Goal: Find specific page/section: Find specific page/section

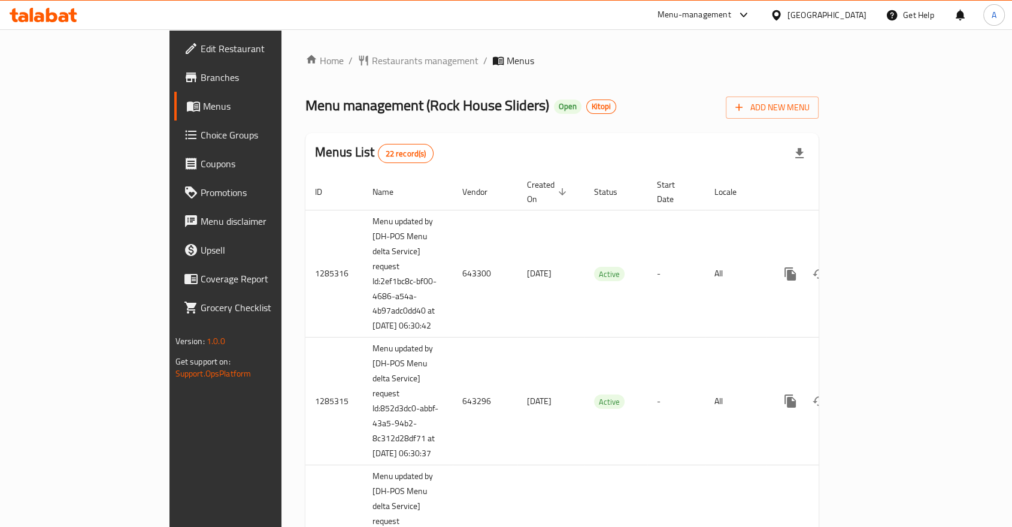
click at [518, 186] on th "Created On sorted descending" at bounding box center [551, 192] width 67 height 37
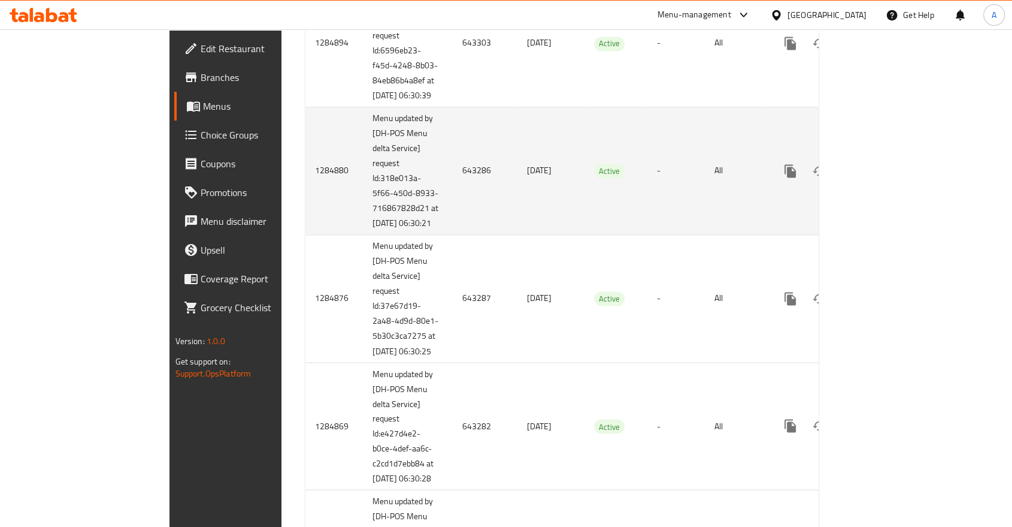
scroll to position [123, 0]
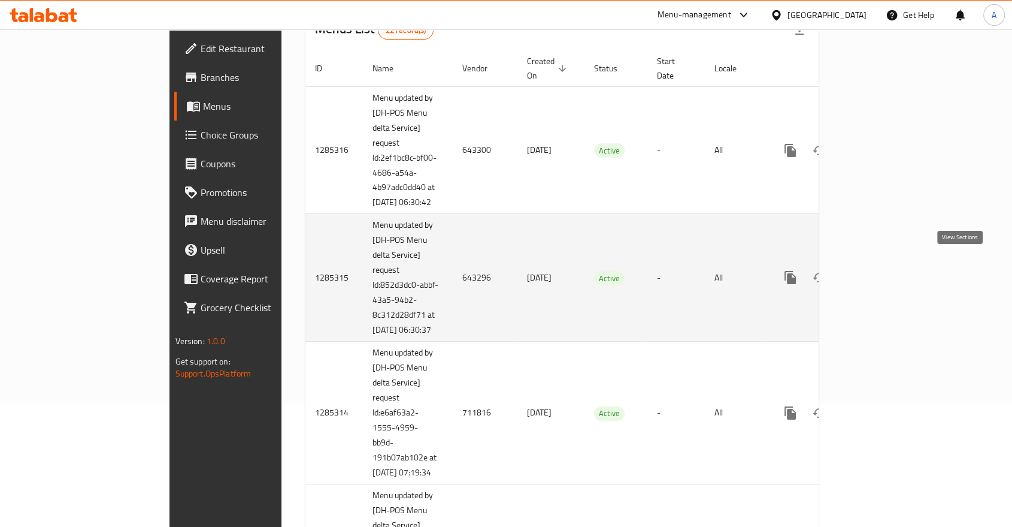
click at [884, 270] on icon "enhanced table" at bounding box center [877, 277] width 14 height 14
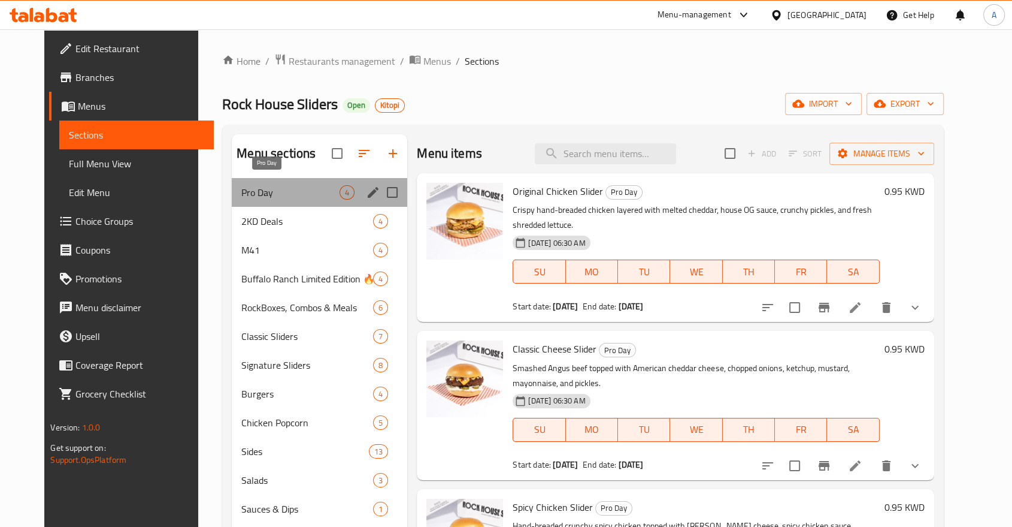
click at [241, 185] on span "Pro Day" at bounding box center [290, 192] width 98 height 14
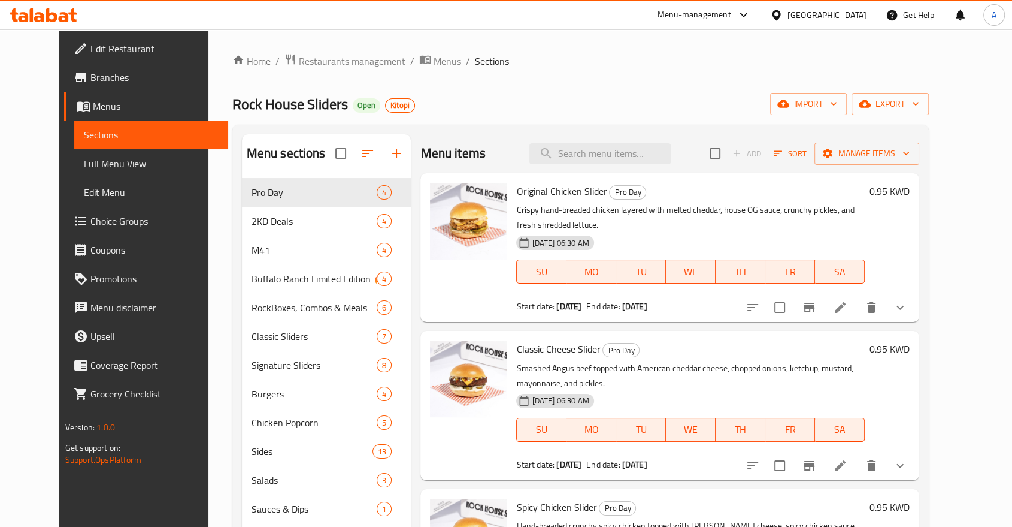
click at [482, 83] on div "Home / Restaurants management / Menus / Sections Rock House Sliders Open Kitopi…" at bounding box center [580, 361] width 697 height 617
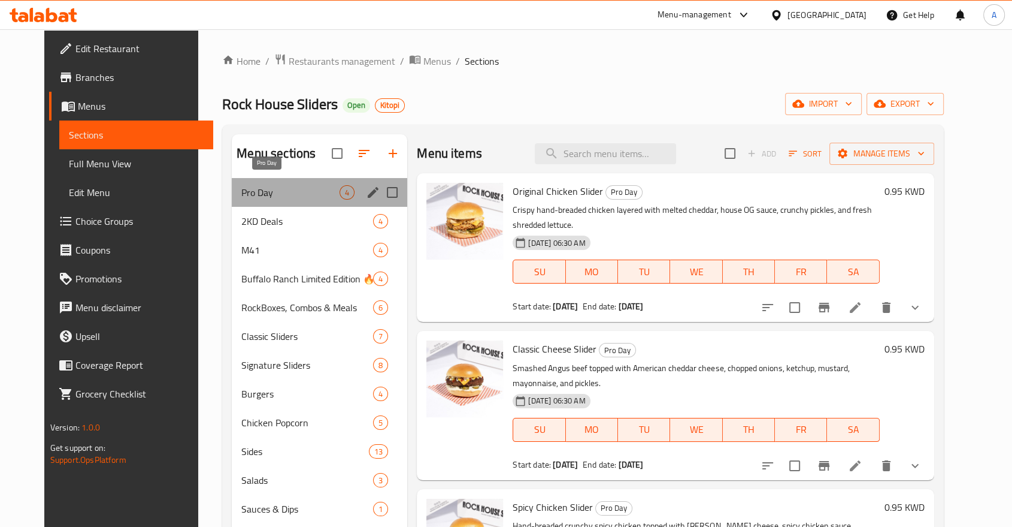
click at [285, 185] on span "Pro Day" at bounding box center [290, 192] width 98 height 14
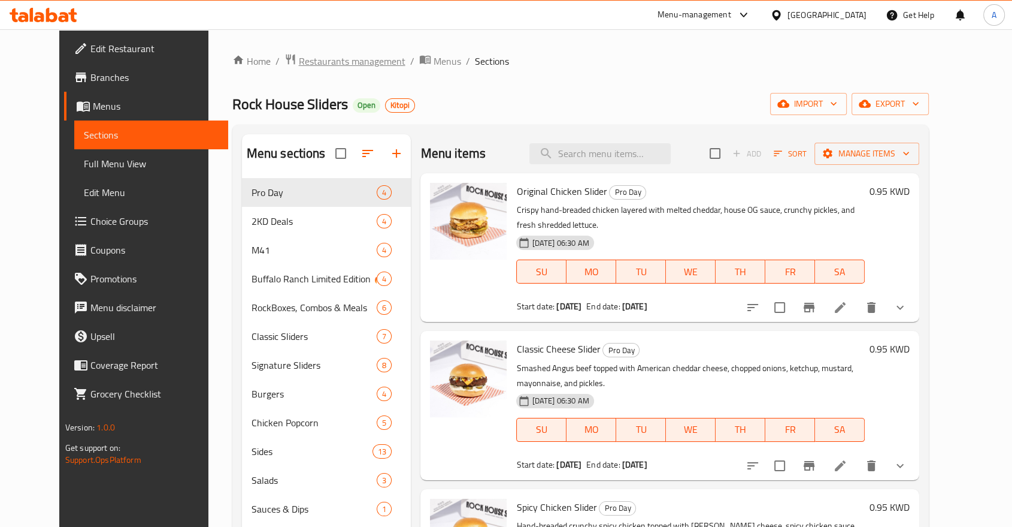
click at [299, 58] on span "Restaurants management" at bounding box center [352, 61] width 107 height 14
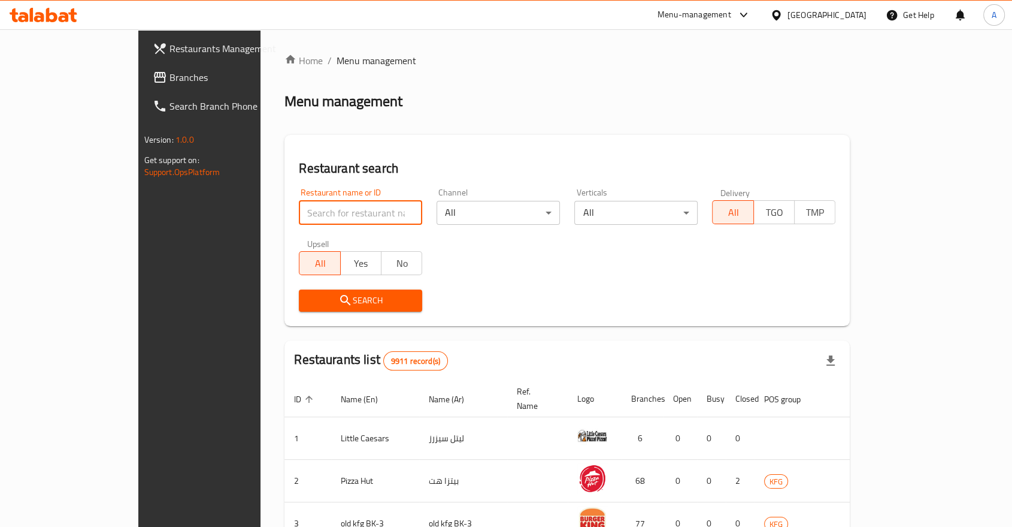
click at [299, 201] on input "search" at bounding box center [360, 213] width 123 height 24
paste input "Chicster"
type input "Chicster"
click button "Search" at bounding box center [360, 300] width 123 height 22
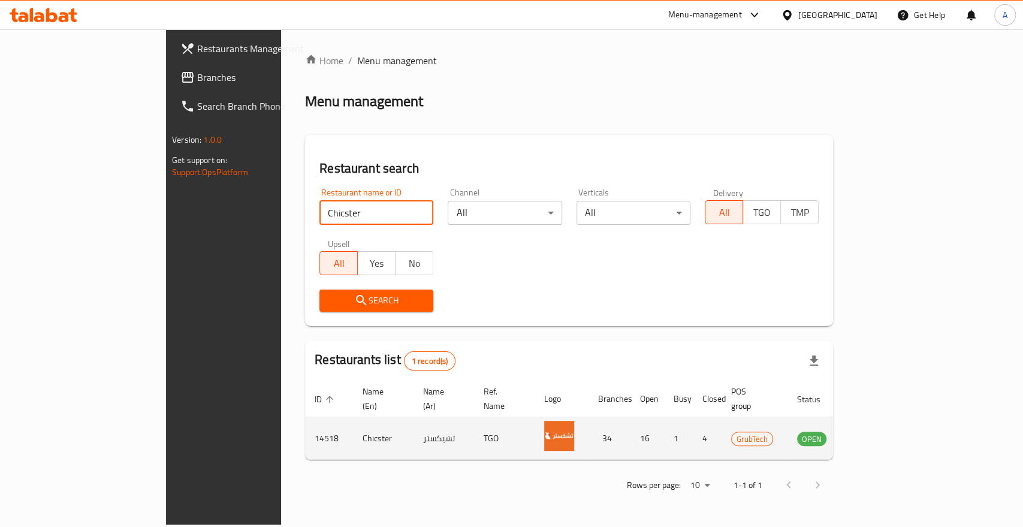
click at [874, 431] on icon "enhanced table" at bounding box center [867, 438] width 14 height 14
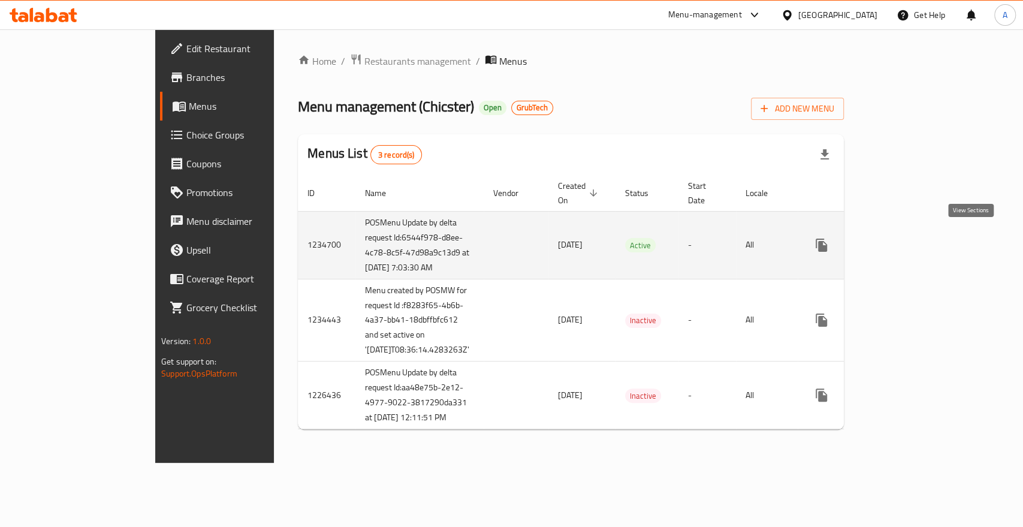
click at [922, 244] on link "enhanced table" at bounding box center [907, 245] width 29 height 29
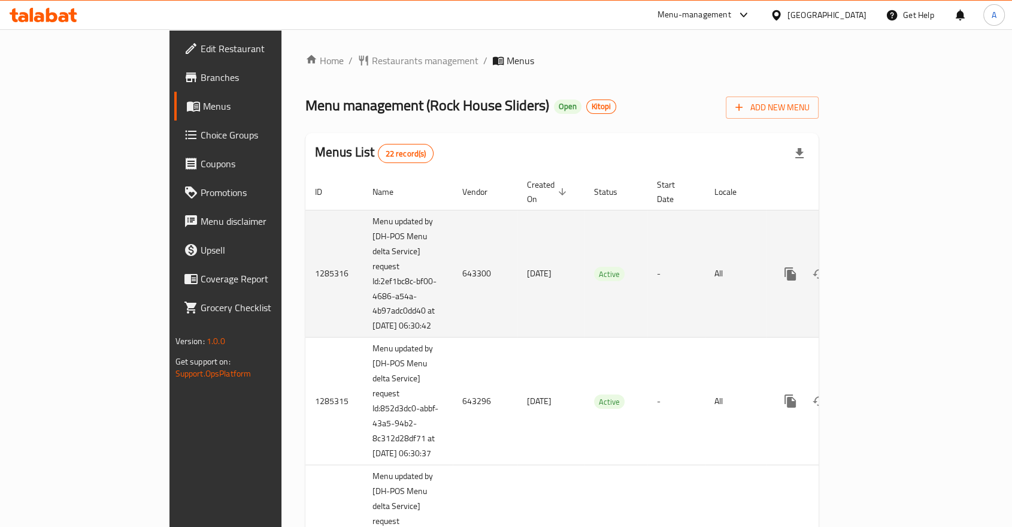
scroll to position [388, 0]
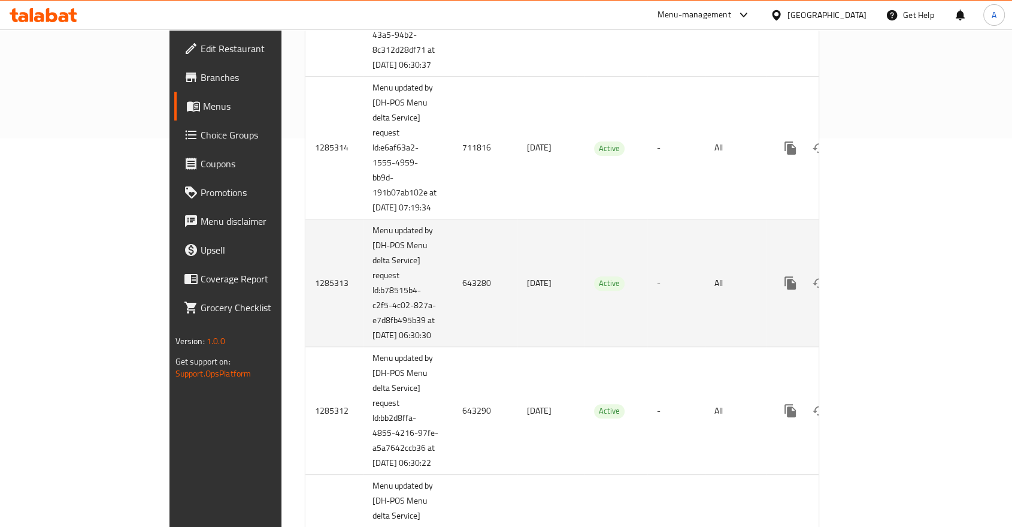
click at [884, 276] on icon "enhanced table" at bounding box center [877, 283] width 14 height 14
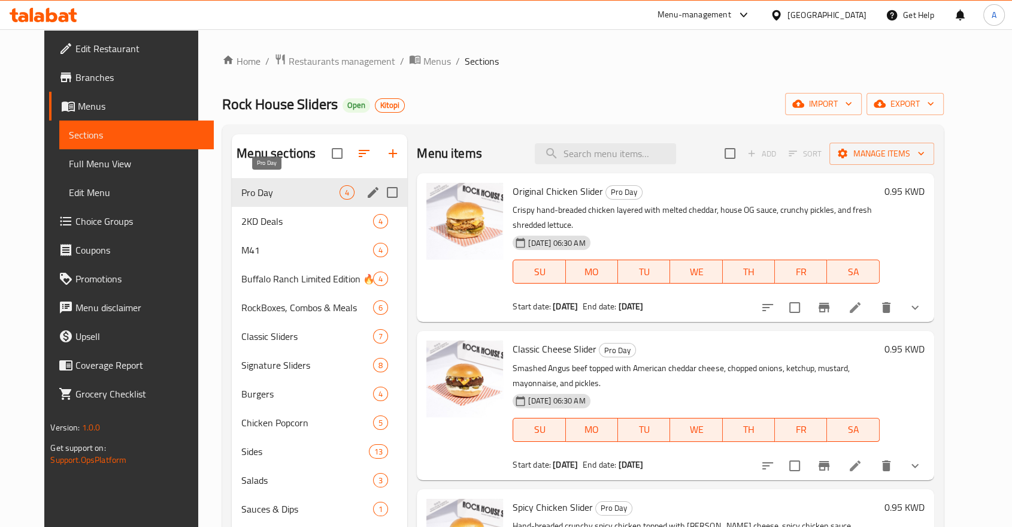
click at [273, 185] on span "Pro Day" at bounding box center [290, 192] width 98 height 14
click at [268, 185] on span "Pro Day" at bounding box center [290, 192] width 98 height 14
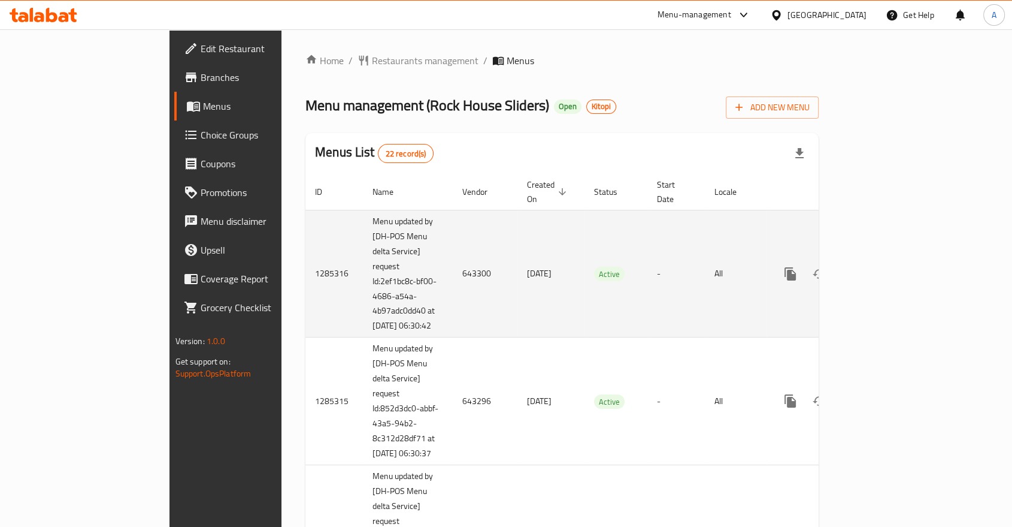
scroll to position [2115, 0]
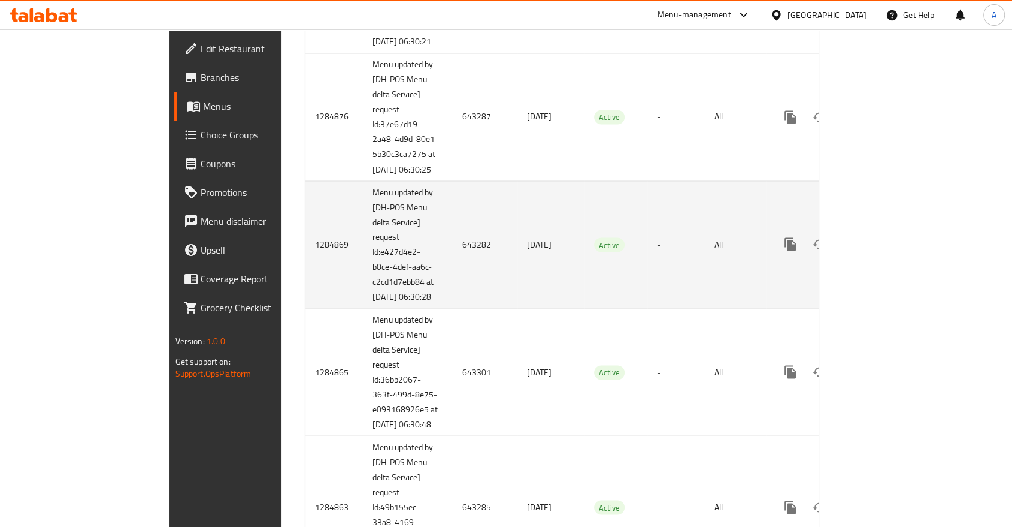
click at [882, 249] on icon "enhanced table" at bounding box center [877, 243] width 11 height 11
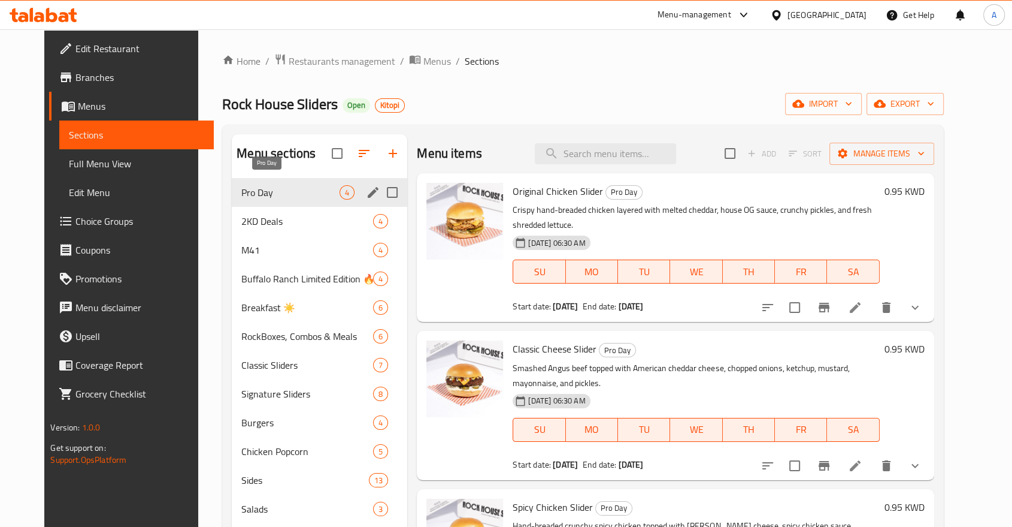
click at [279, 185] on span "Pro Day" at bounding box center [290, 192] width 98 height 14
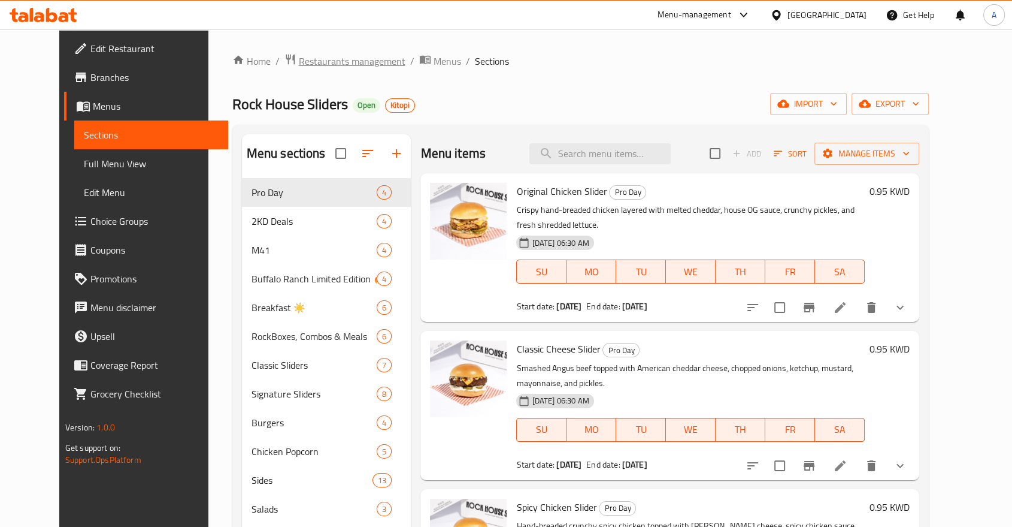
click at [299, 57] on span "Restaurants management" at bounding box center [352, 61] width 107 height 14
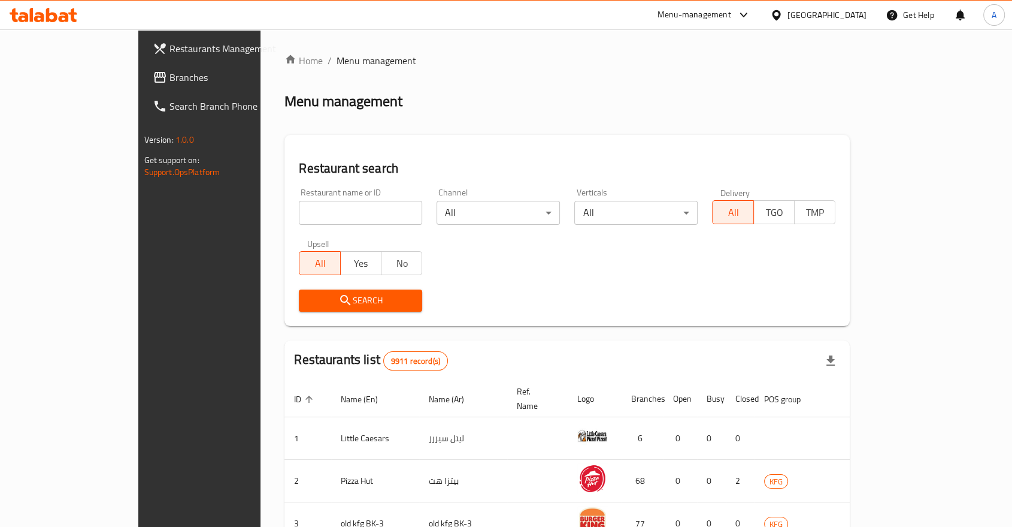
click at [299, 201] on input "search" at bounding box center [360, 213] width 123 height 24
type input "hbr"
click button "Search" at bounding box center [360, 300] width 123 height 22
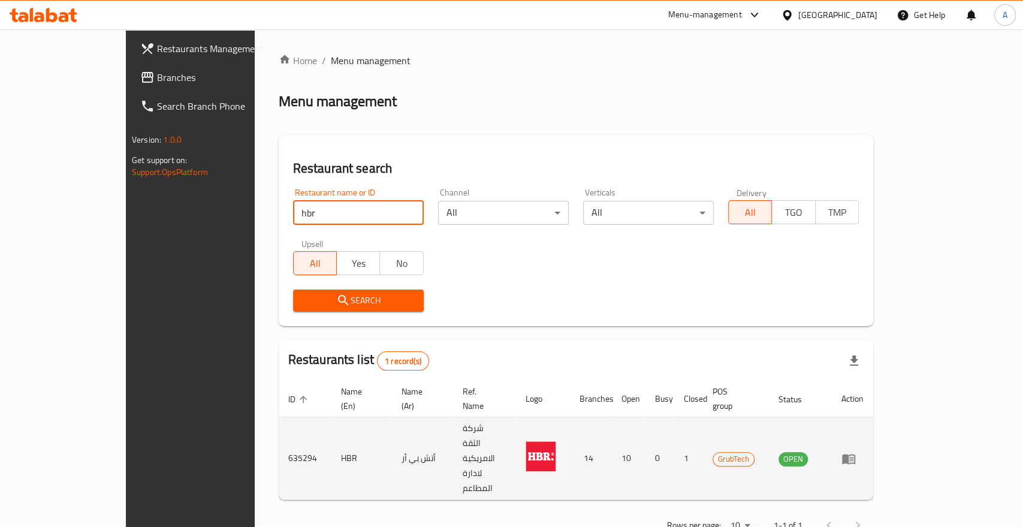
click at [855, 451] on icon "enhanced table" at bounding box center [848, 458] width 14 height 14
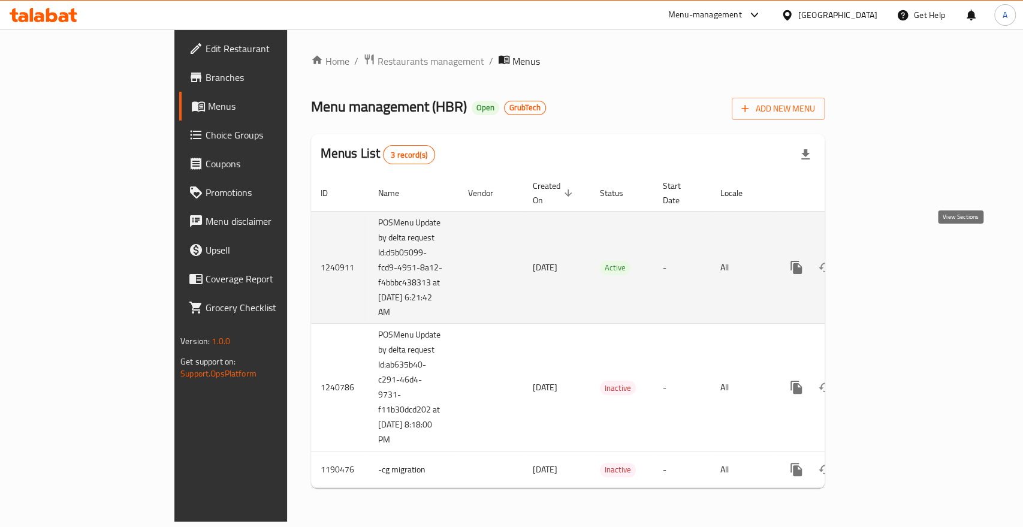
click at [897, 253] on link "enhanced table" at bounding box center [882, 267] width 29 height 29
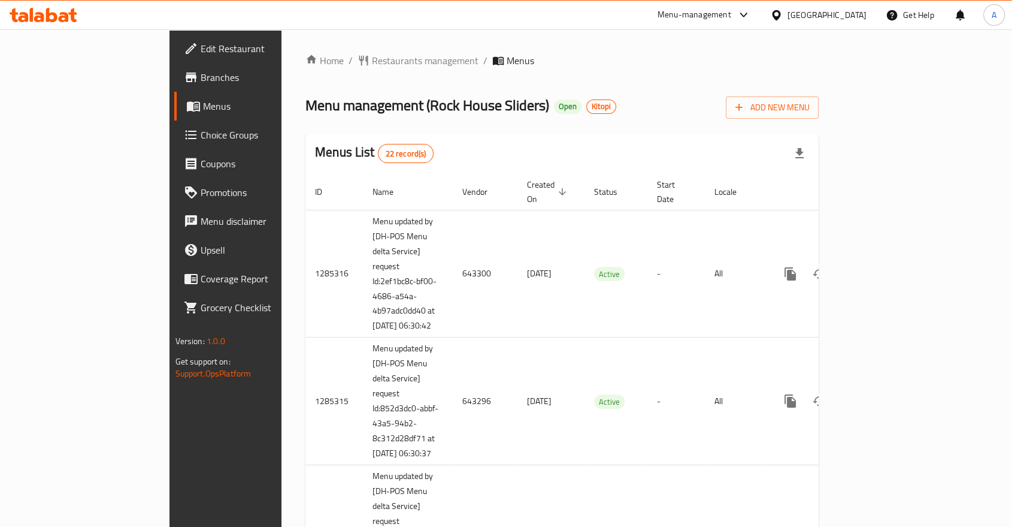
scroll to position [1185, 0]
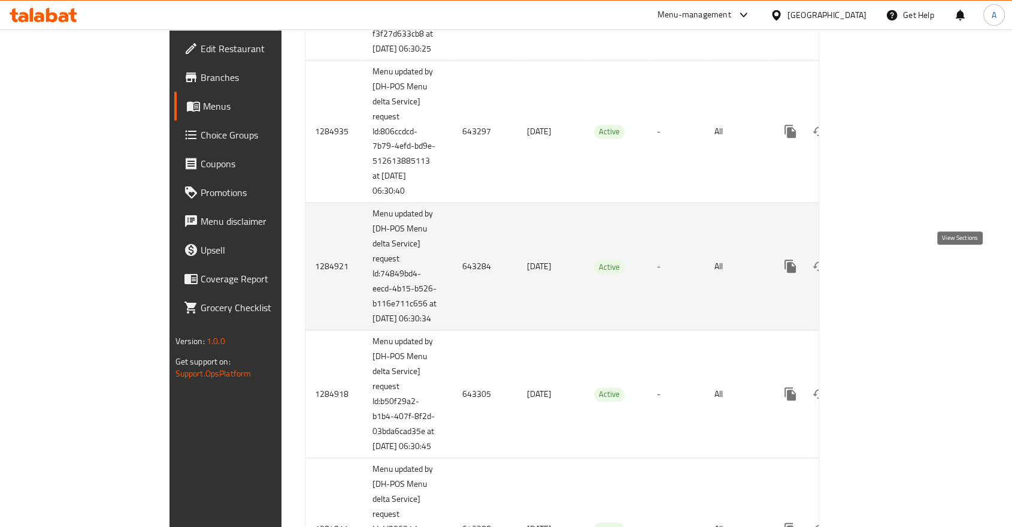
click at [884, 265] on icon "enhanced table" at bounding box center [877, 266] width 14 height 14
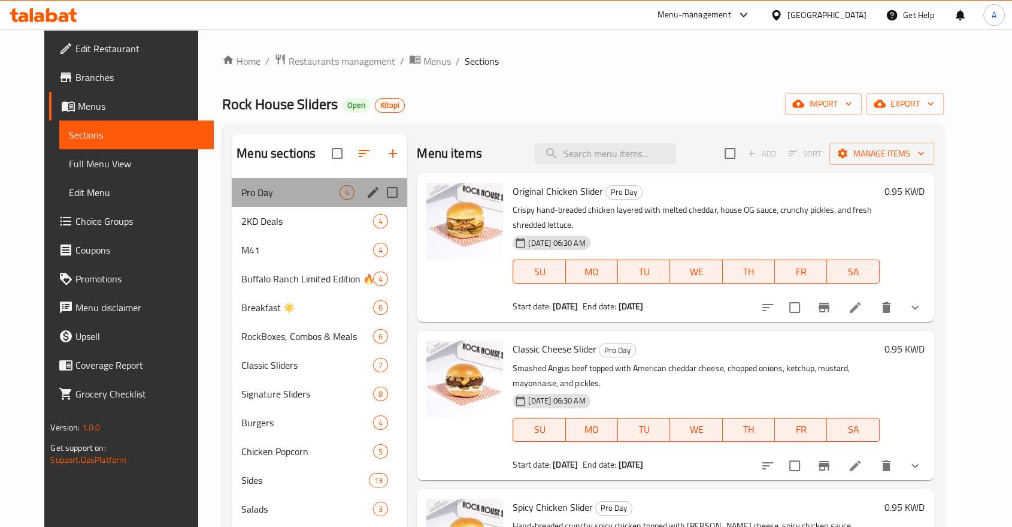
click at [250, 178] on div "Pro Day 4" at bounding box center [320, 192] width 176 height 29
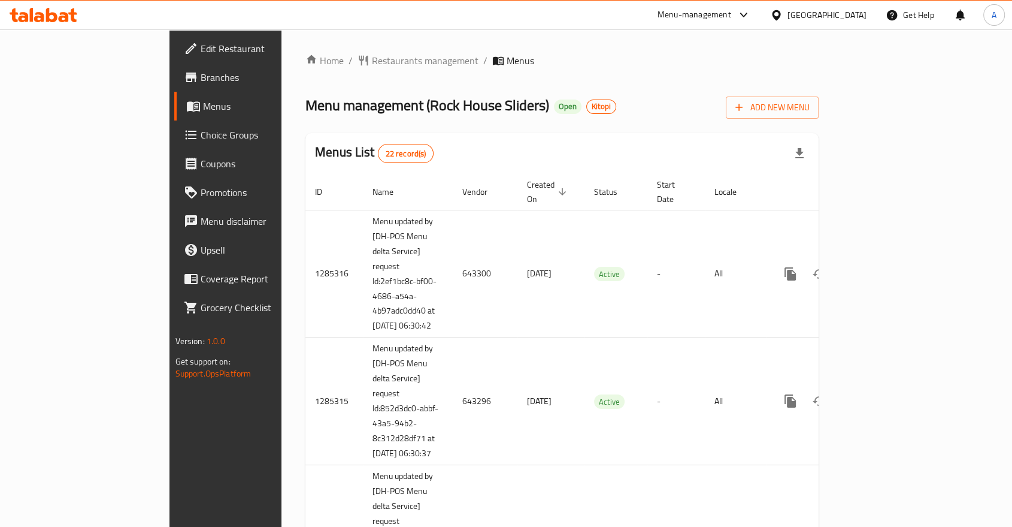
scroll to position [2381, 0]
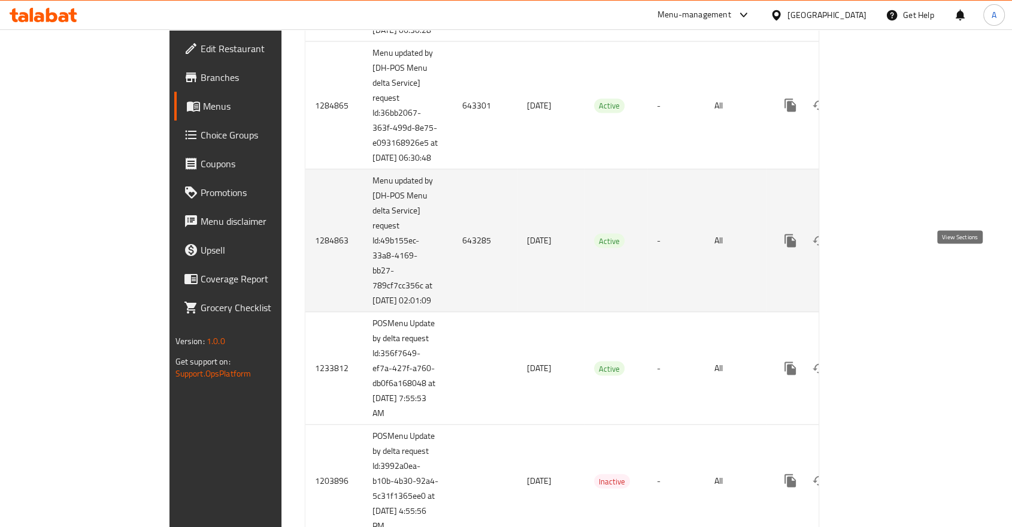
click at [884, 248] on icon "enhanced table" at bounding box center [877, 241] width 14 height 14
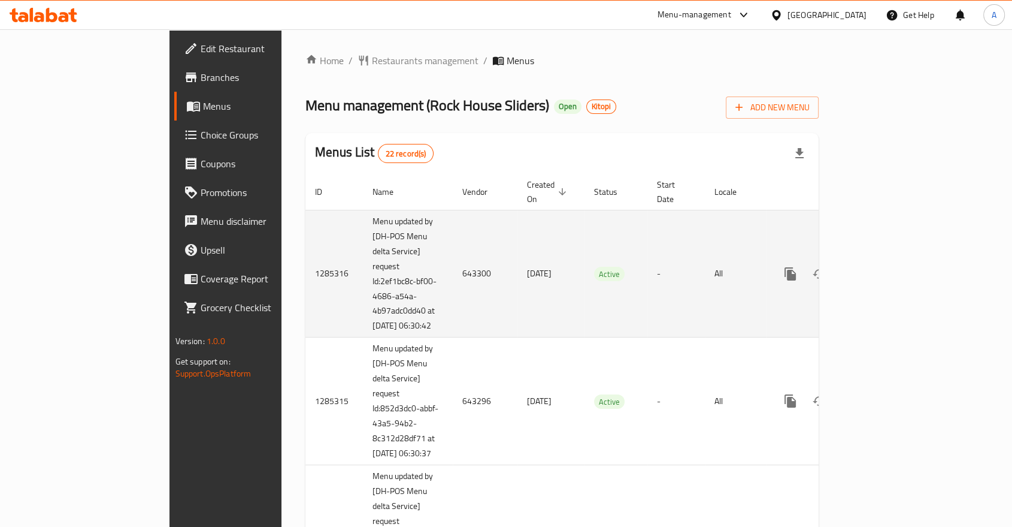
scroll to position [1849, 0]
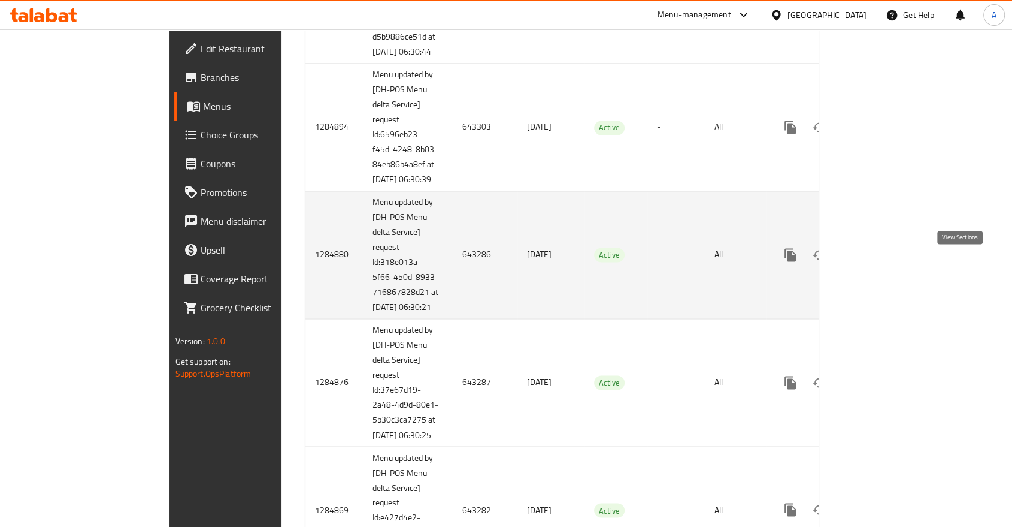
click at [882, 260] on icon "enhanced table" at bounding box center [877, 254] width 11 height 11
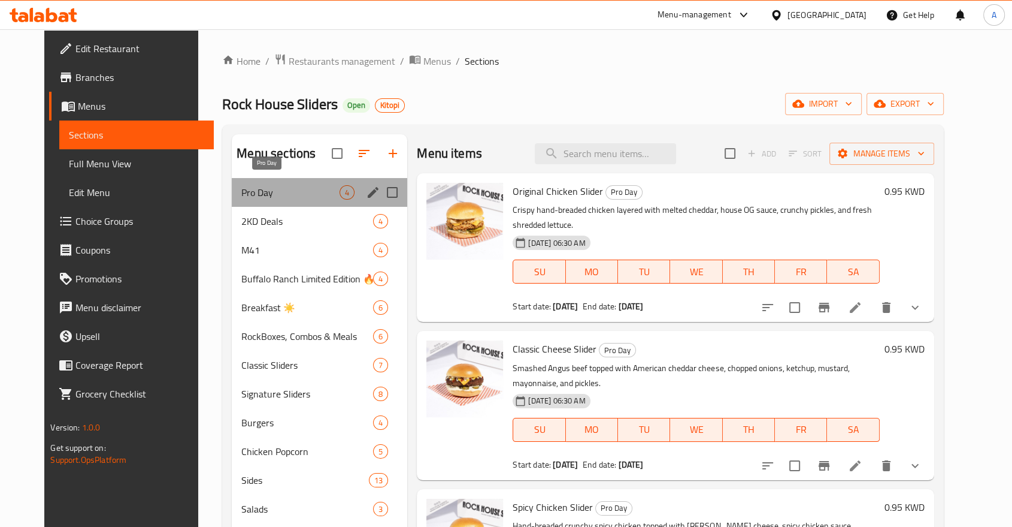
click at [244, 185] on span "Pro Day" at bounding box center [290, 192] width 98 height 14
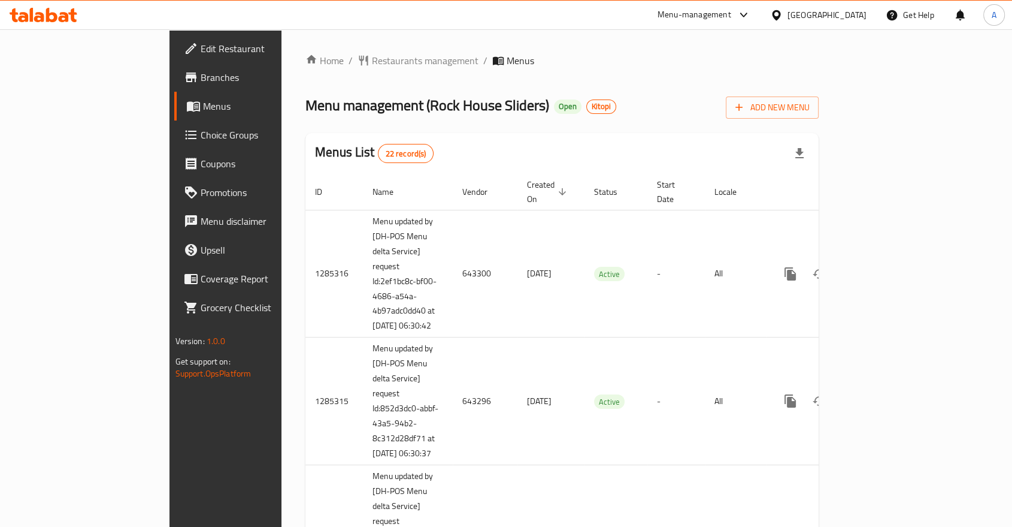
scroll to position [1982, 0]
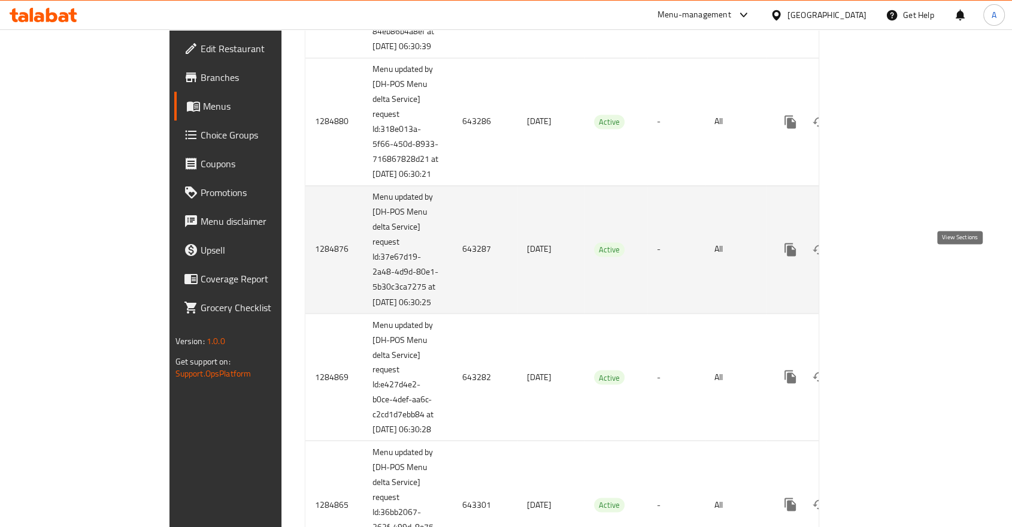
click at [882, 255] on icon "enhanced table" at bounding box center [877, 249] width 11 height 11
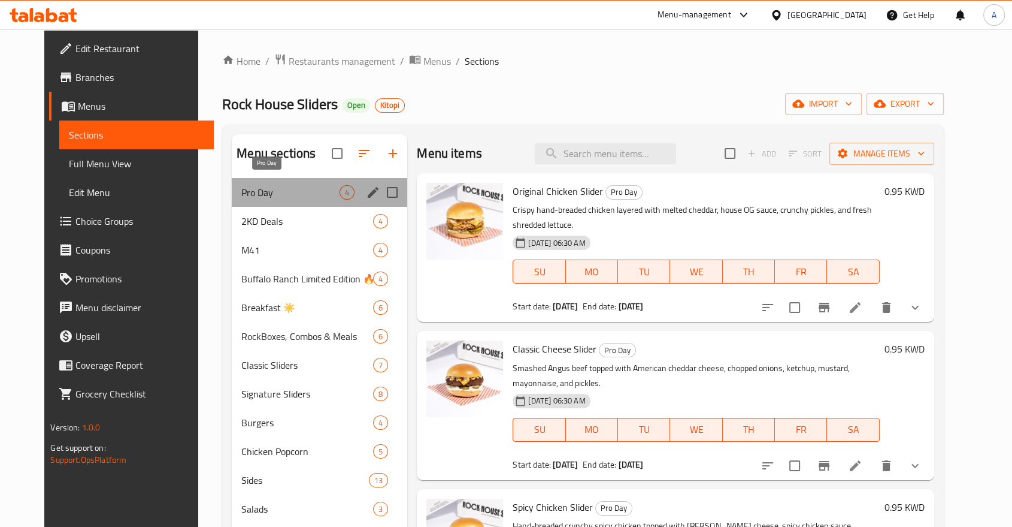
click at [282, 185] on span "Pro Day" at bounding box center [290, 192] width 98 height 14
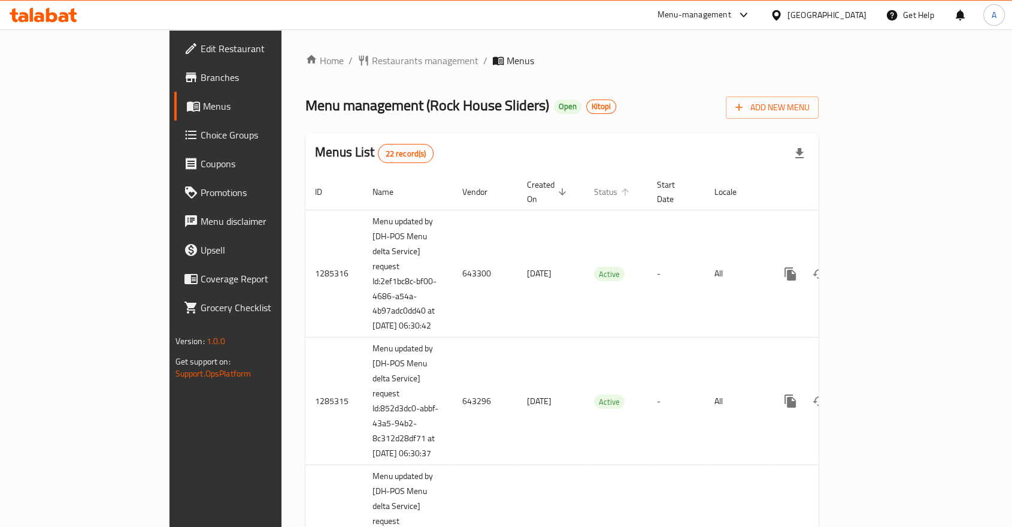
scroll to position [1451, 0]
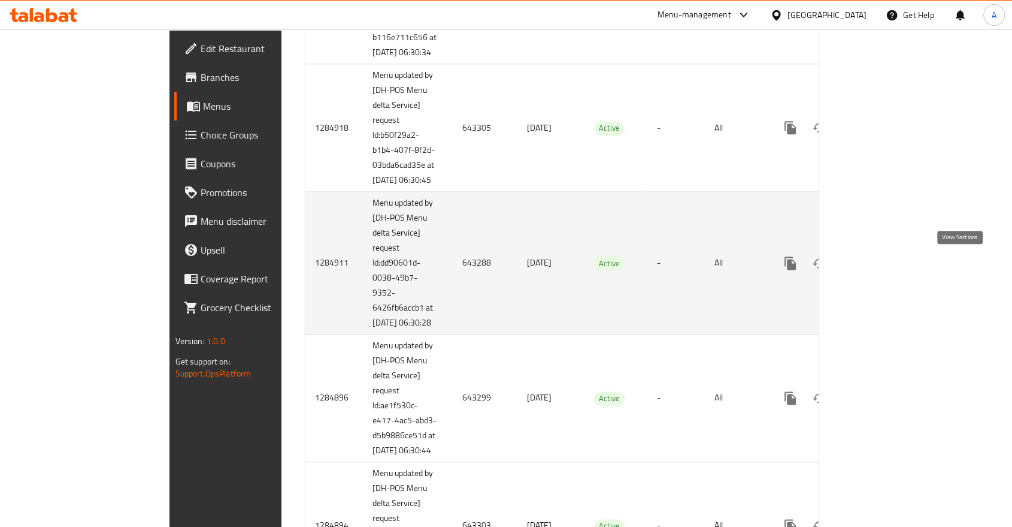
click at [884, 261] on icon "enhanced table" at bounding box center [877, 263] width 14 height 14
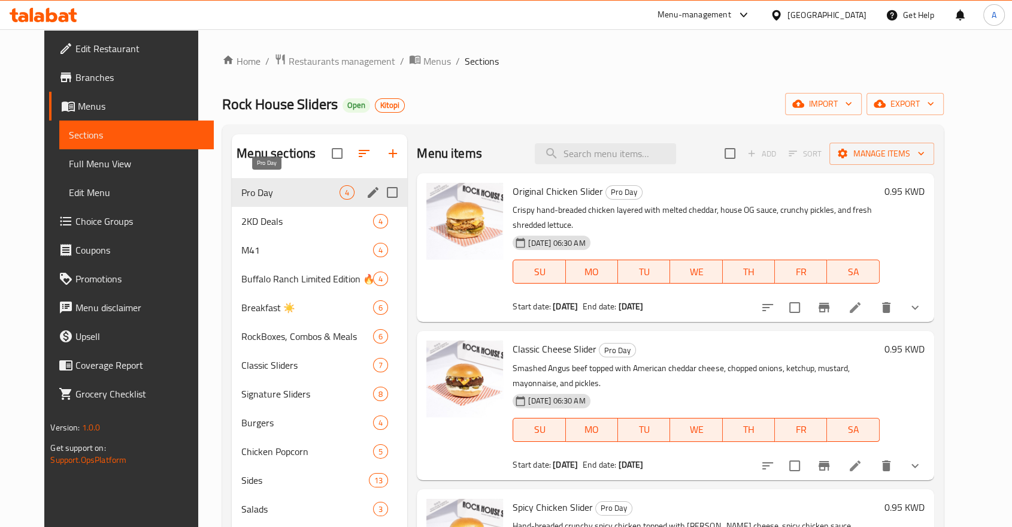
click at [298, 185] on span "Pro Day" at bounding box center [290, 192] width 98 height 14
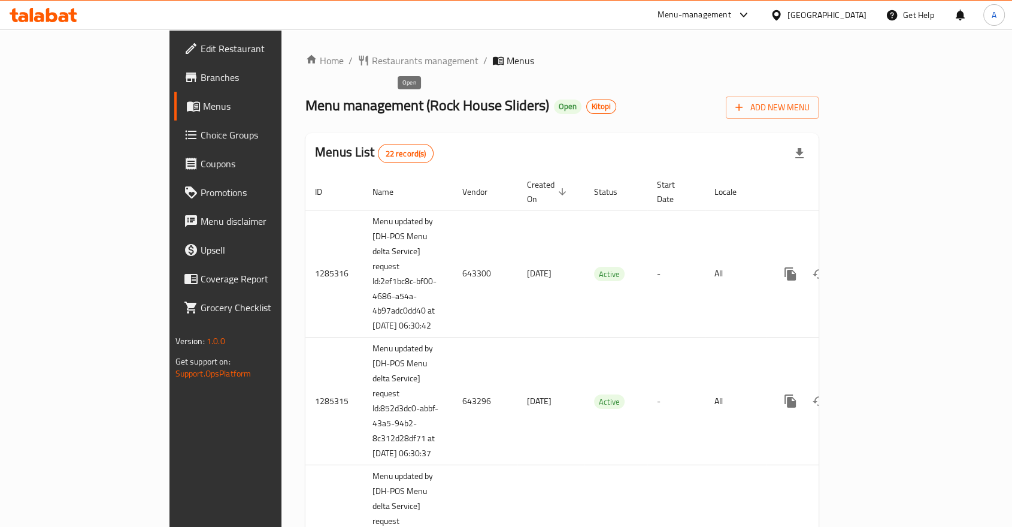
scroll to position [920, 0]
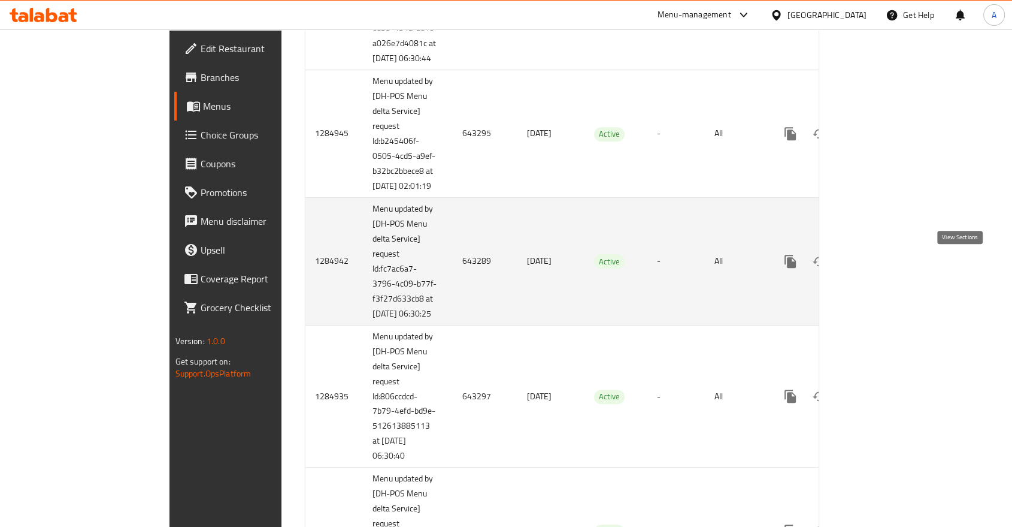
click at [891, 270] on link "enhanced table" at bounding box center [877, 261] width 29 height 29
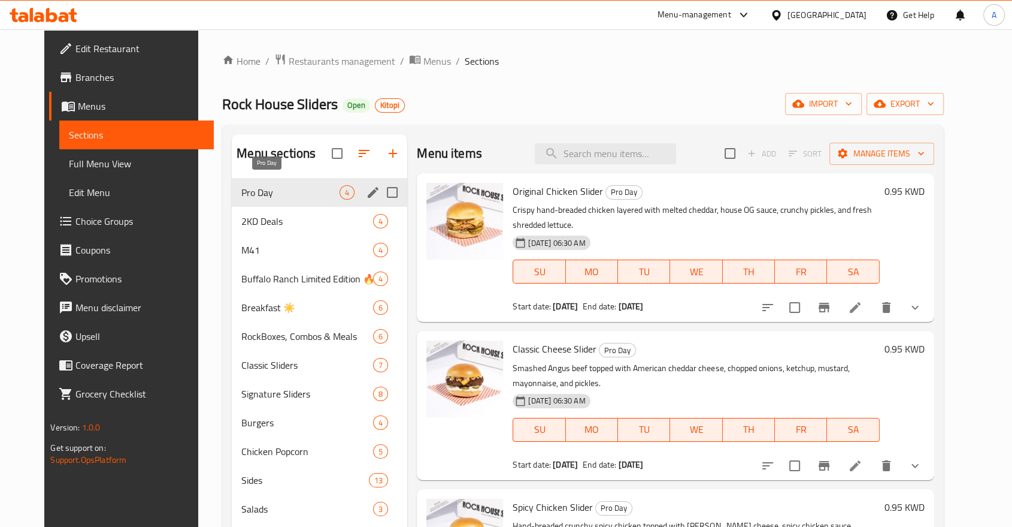
click at [241, 185] on span "Pro Day" at bounding box center [290, 192] width 98 height 14
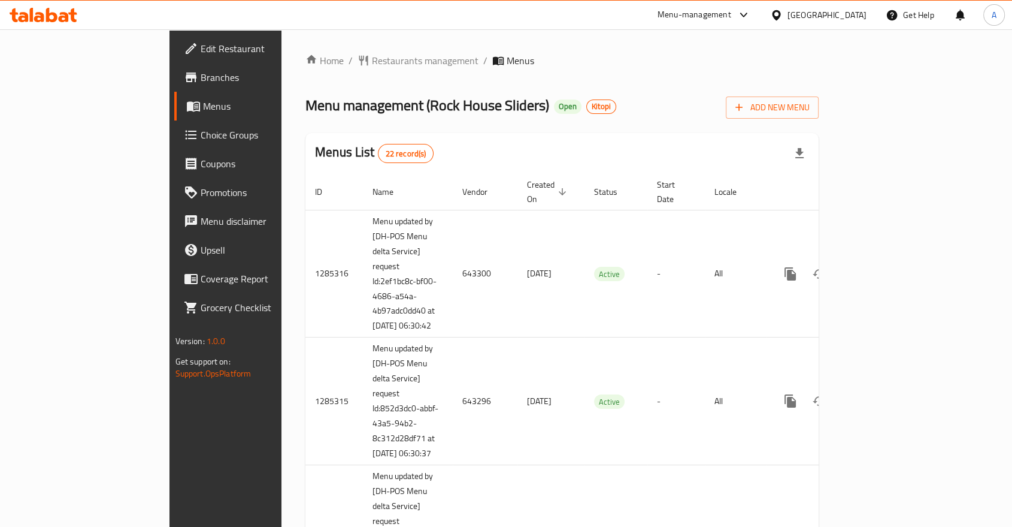
scroll to position [522, 0]
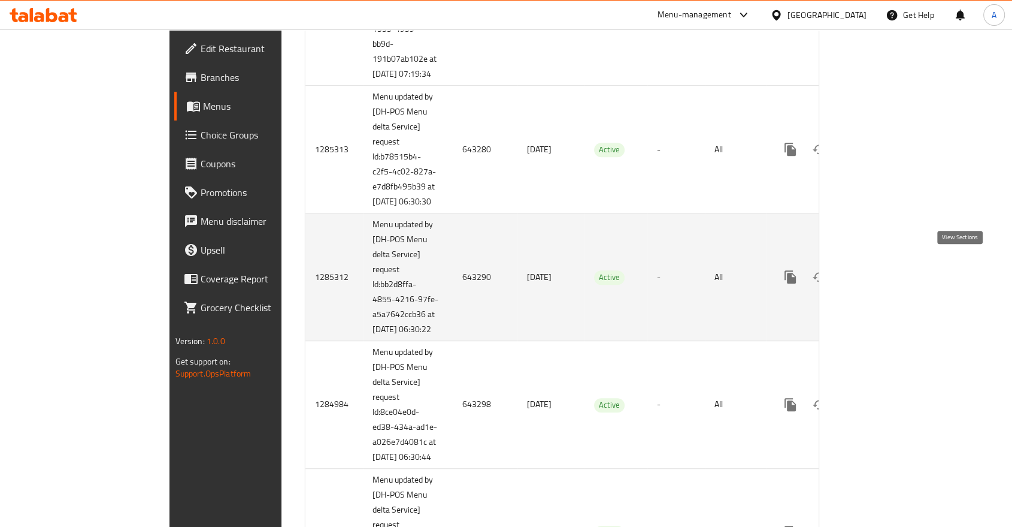
click at [884, 270] on icon "enhanced table" at bounding box center [877, 277] width 14 height 14
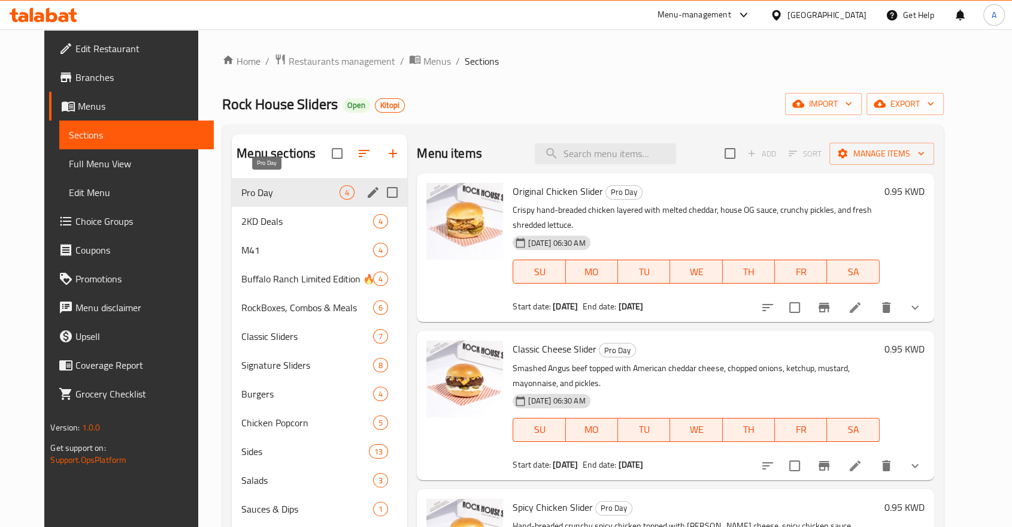
click at [251, 185] on span "Pro Day" at bounding box center [290, 192] width 98 height 14
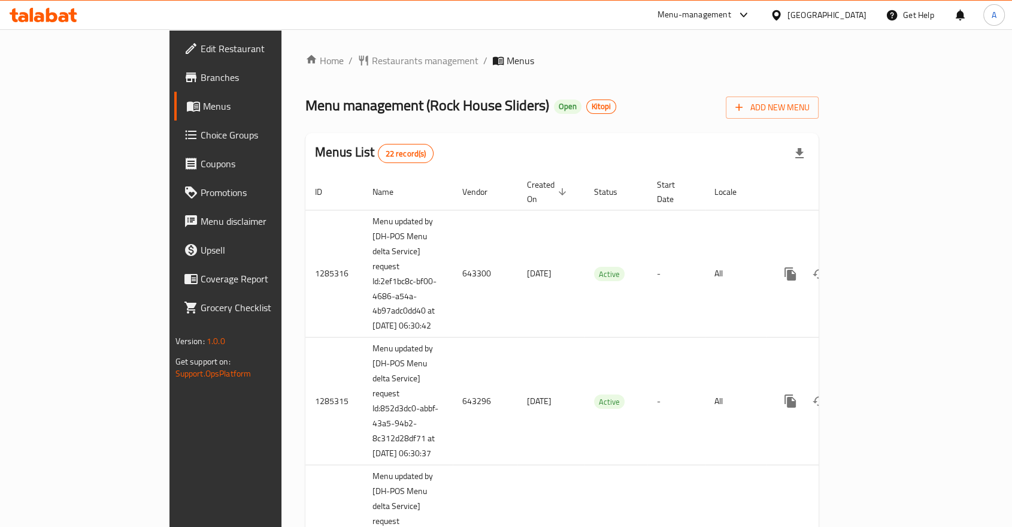
scroll to position [654, 0]
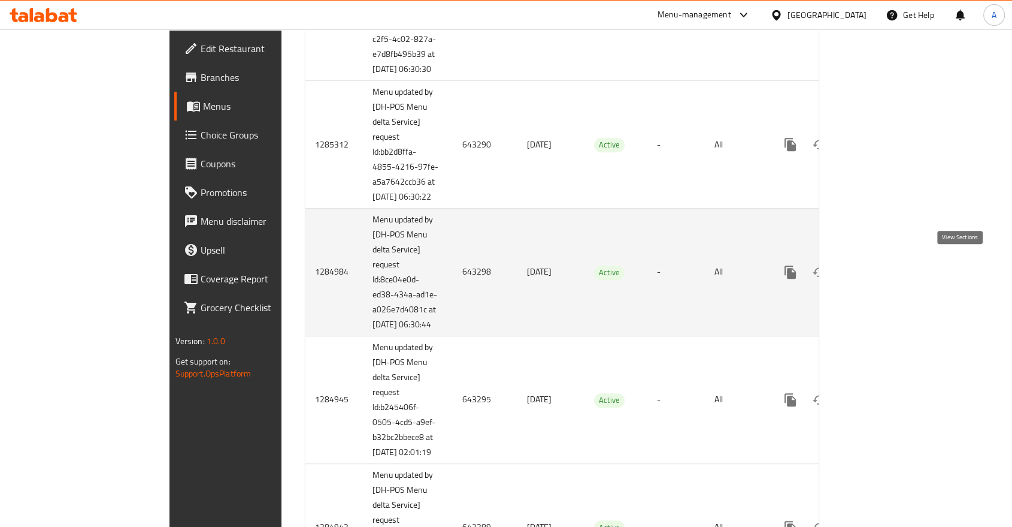
click at [884, 265] on icon "enhanced table" at bounding box center [877, 272] width 14 height 14
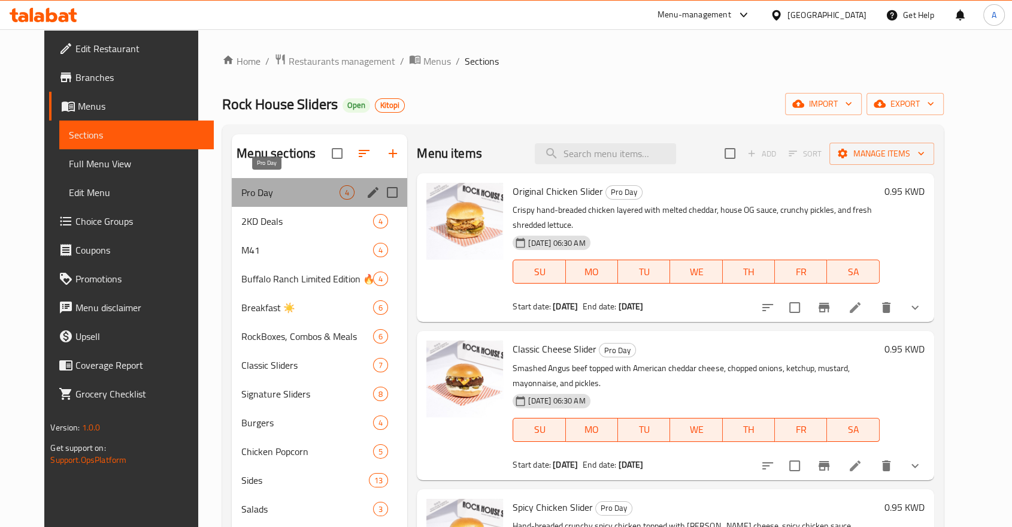
click at [301, 185] on span "Pro Day" at bounding box center [290, 192] width 98 height 14
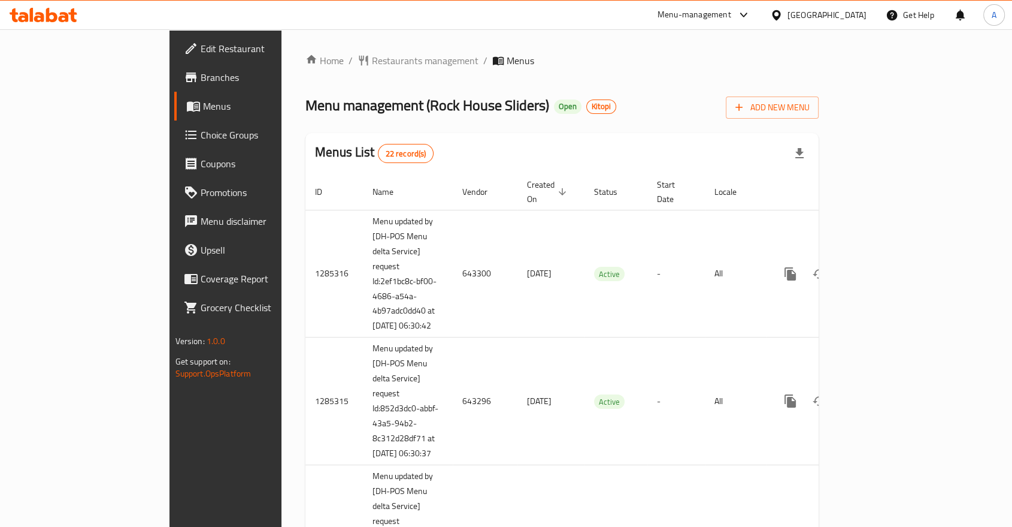
scroll to position [1584, 0]
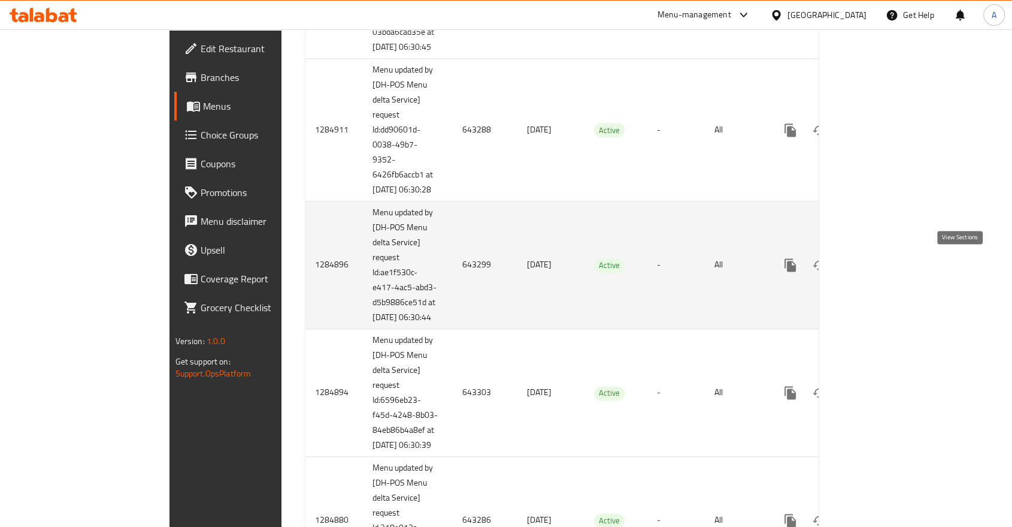
click at [882, 262] on icon "enhanced table" at bounding box center [877, 264] width 11 height 11
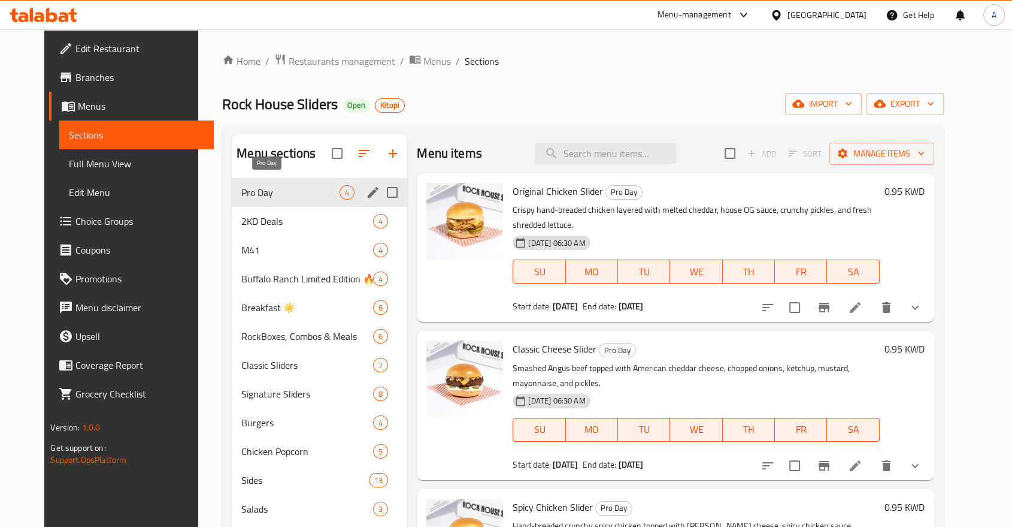
click at [274, 178] on div "Pro Day 4" at bounding box center [320, 192] width 176 height 29
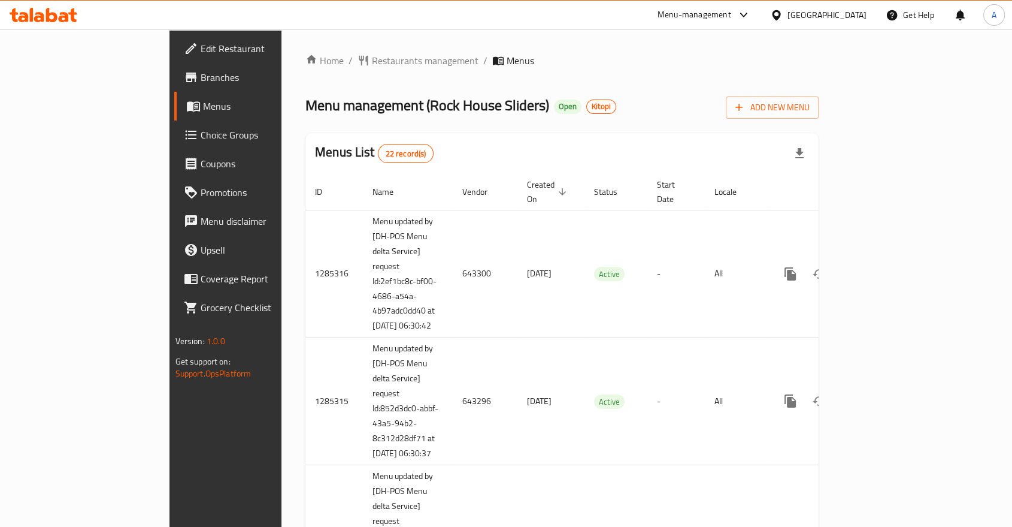
scroll to position [2248, 0]
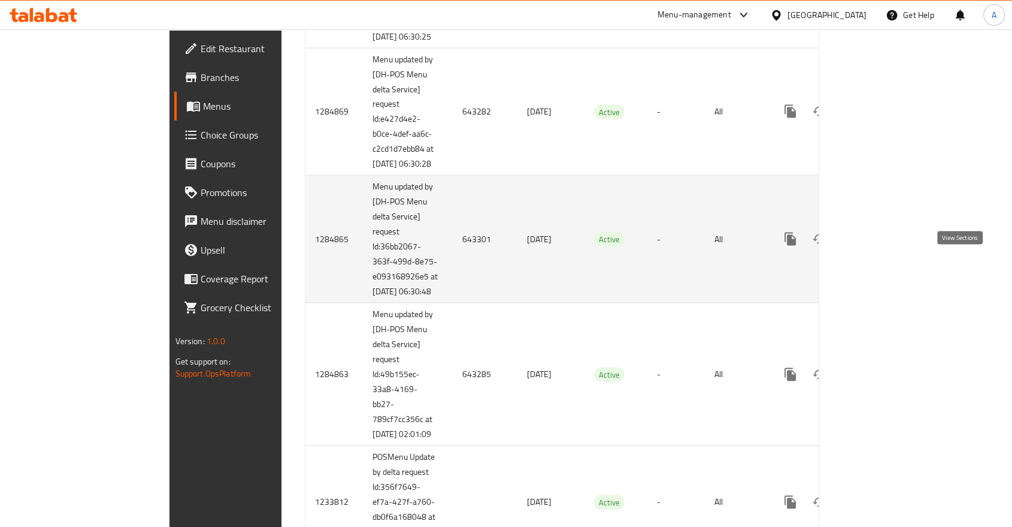
click at [884, 246] on icon "enhanced table" at bounding box center [877, 238] width 14 height 14
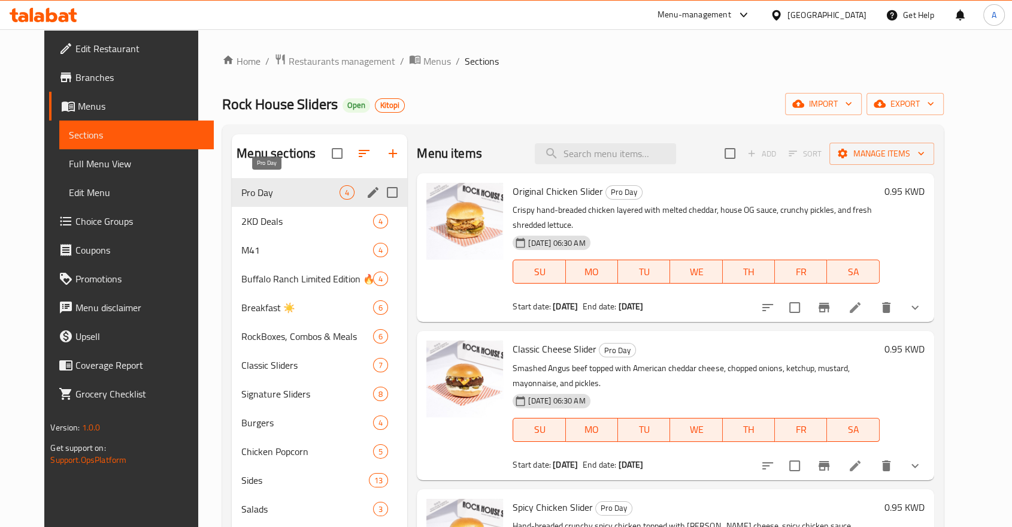
click at [241, 185] on span "Pro Day" at bounding box center [290, 192] width 98 height 14
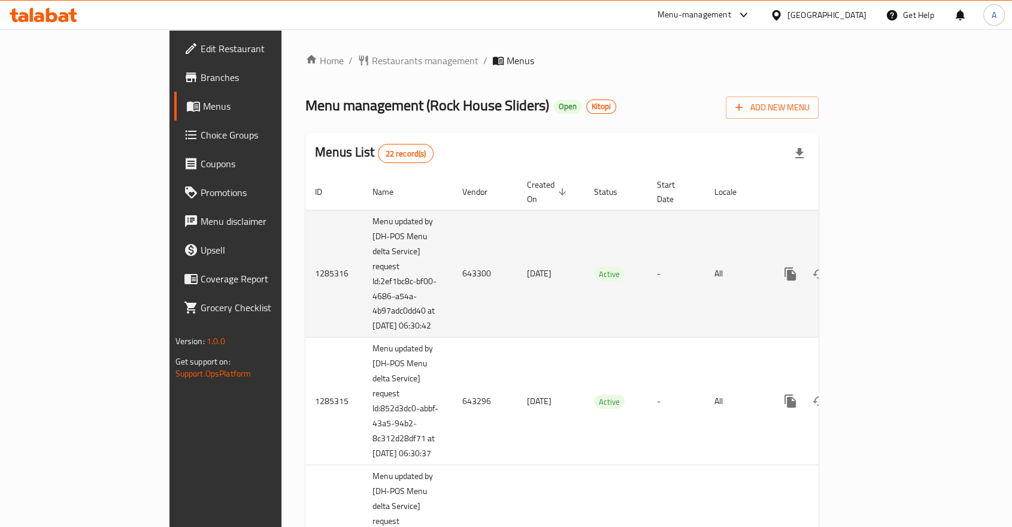
scroll to position [1716, 0]
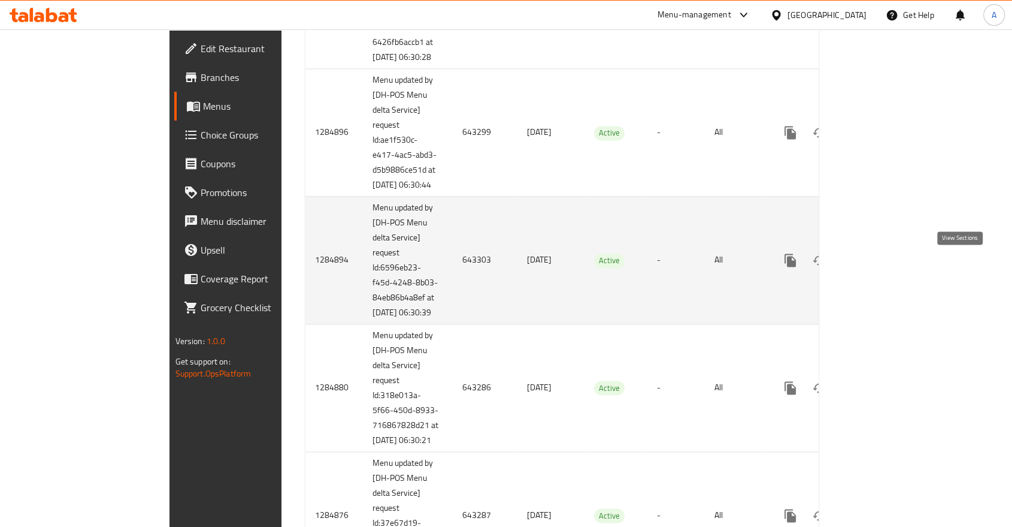
click at [882, 265] on icon "enhanced table" at bounding box center [877, 260] width 11 height 11
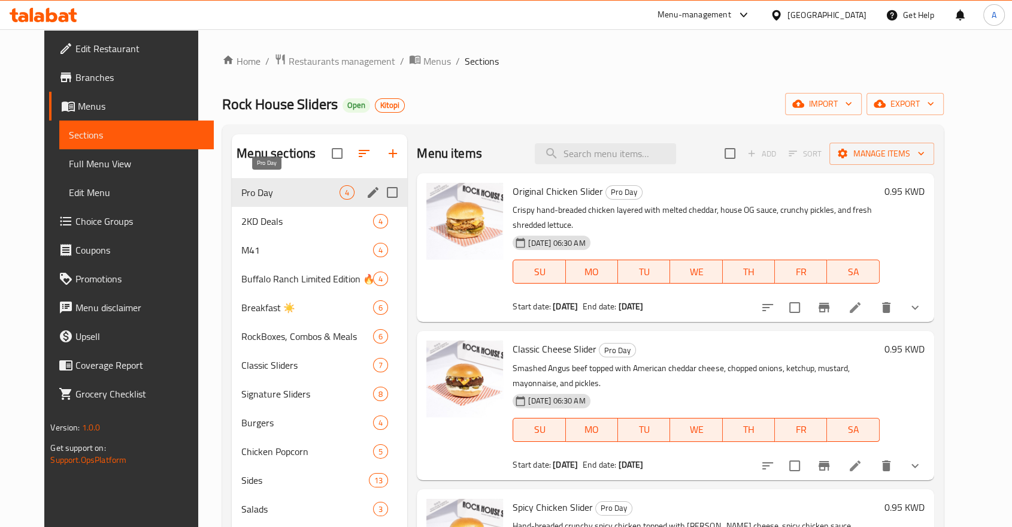
click at [278, 186] on span "Pro Day" at bounding box center [290, 192] width 98 height 14
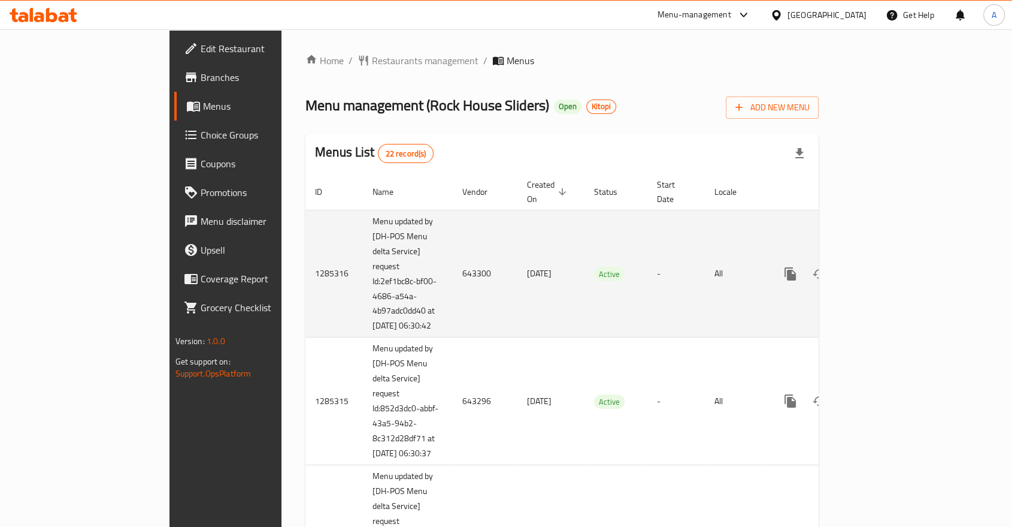
scroll to position [787, 0]
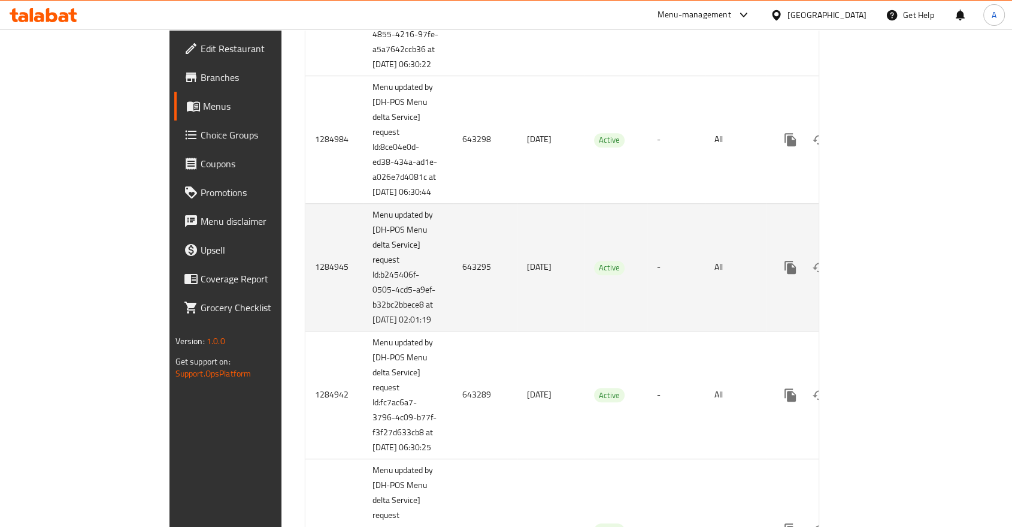
click at [884, 264] on icon "enhanced table" at bounding box center [877, 267] width 14 height 14
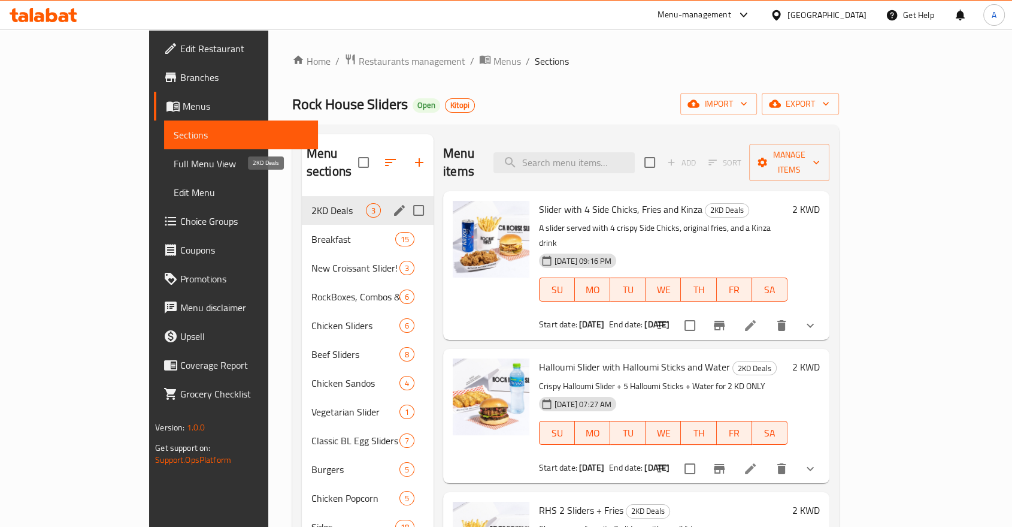
click at [312, 203] on span "2KD Deals" at bounding box center [339, 210] width 55 height 14
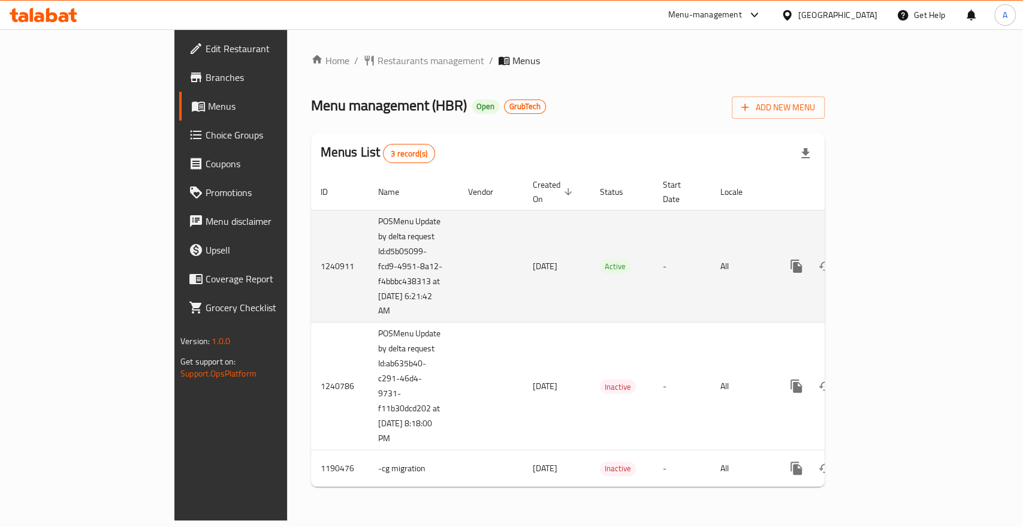
click at [888, 261] on icon "enhanced table" at bounding box center [882, 266] width 11 height 11
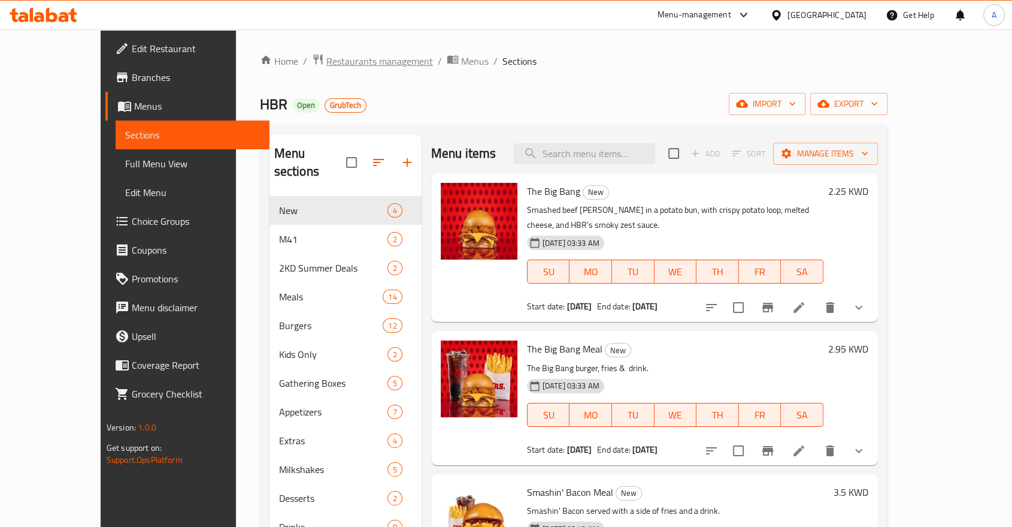
click at [326, 61] on span "Restaurants management" at bounding box center [379, 61] width 107 height 14
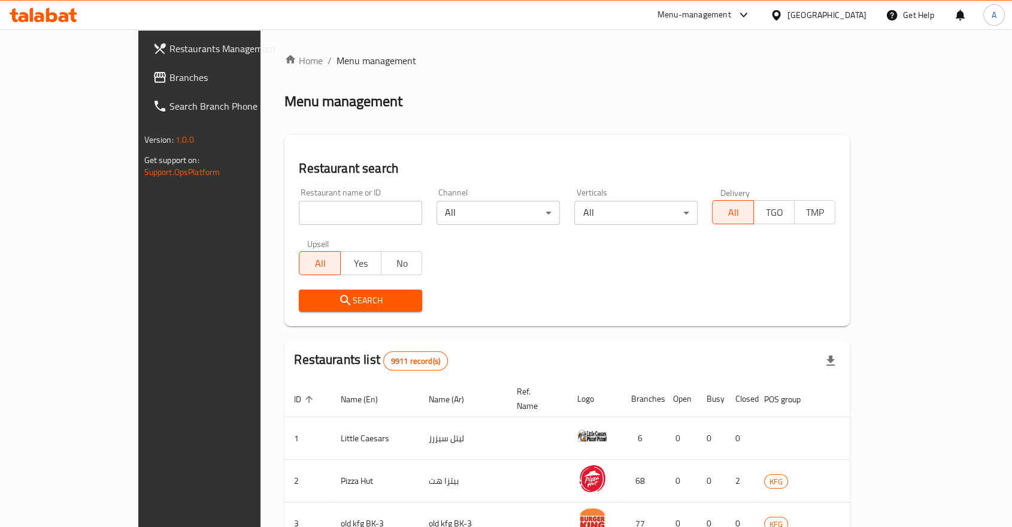
click at [731, 10] on div "Menu-management" at bounding box center [695, 15] width 74 height 14
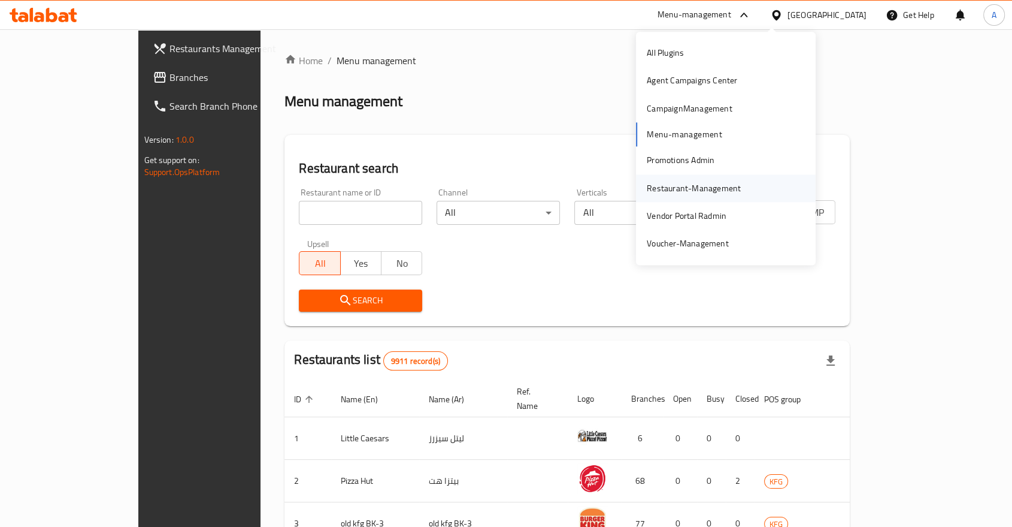
click at [682, 186] on div "Restaurant-Management" at bounding box center [694, 188] width 94 height 13
